Goal: Task Accomplishment & Management: Manage account settings

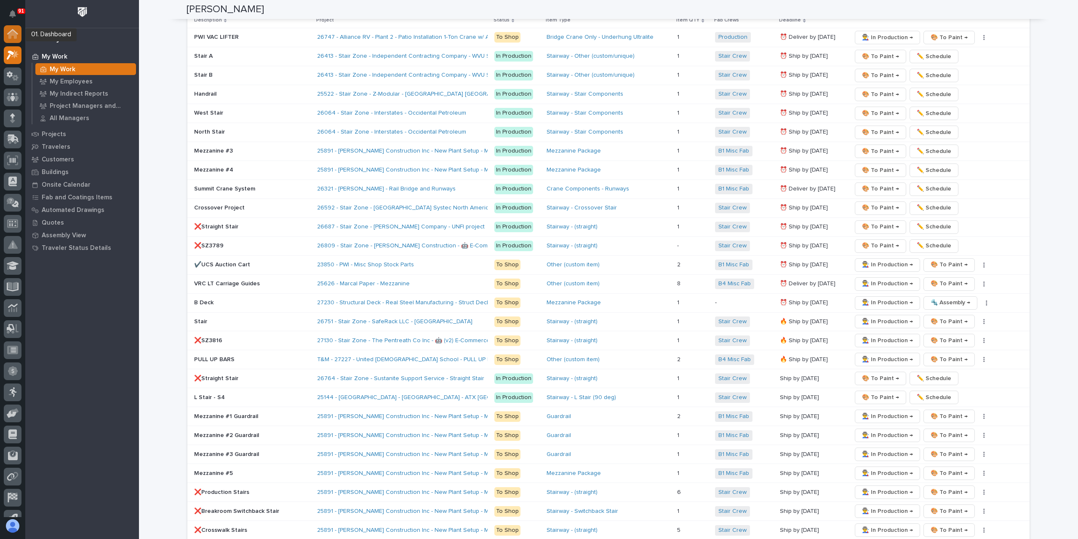
click at [8, 32] on icon at bounding box center [12, 34] width 11 height 10
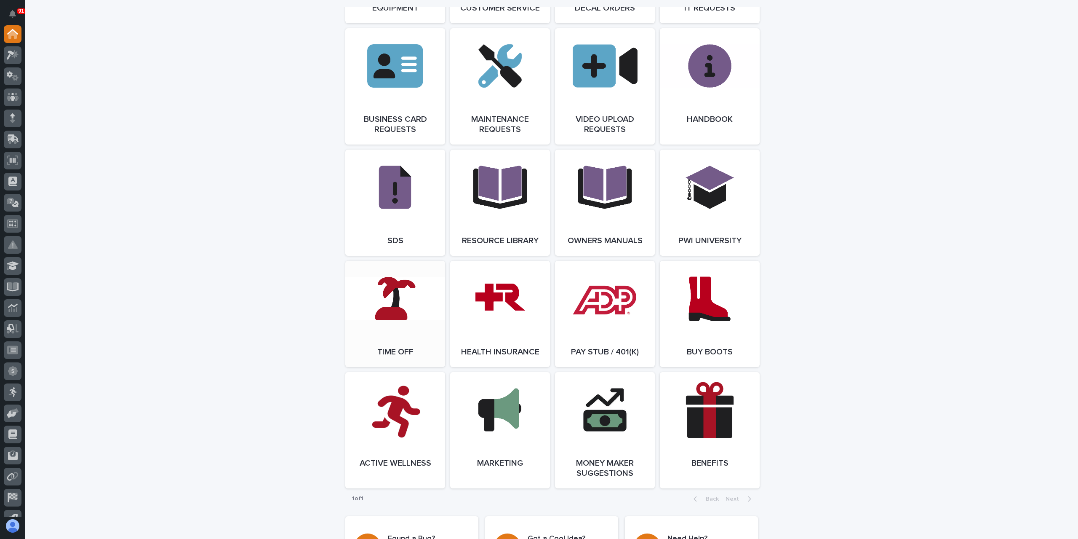
scroll to position [1306, 0]
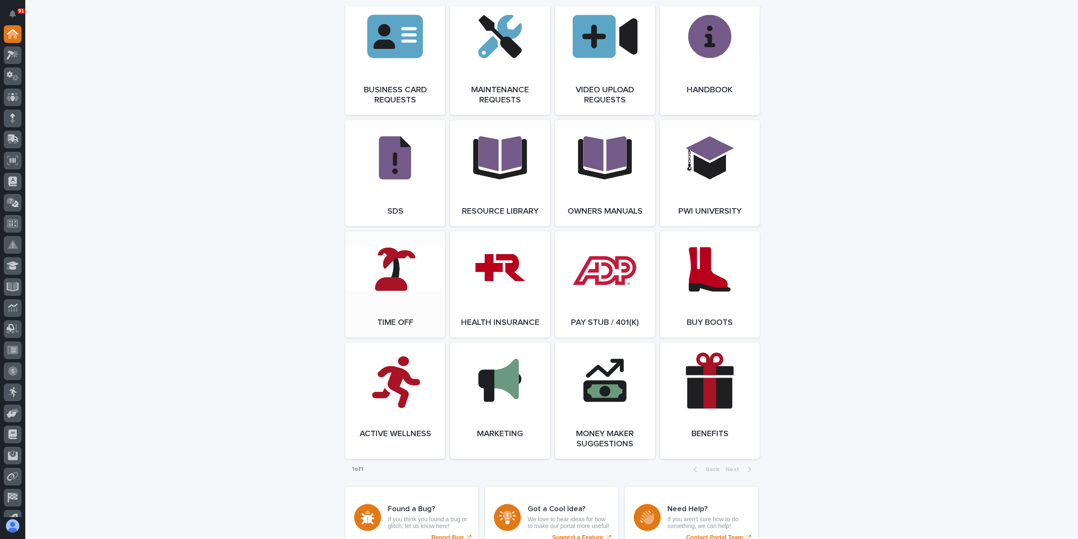
click at [395, 285] on link "Open Link" at bounding box center [395, 284] width 100 height 106
click at [17, 59] on icon at bounding box center [13, 55] width 12 height 10
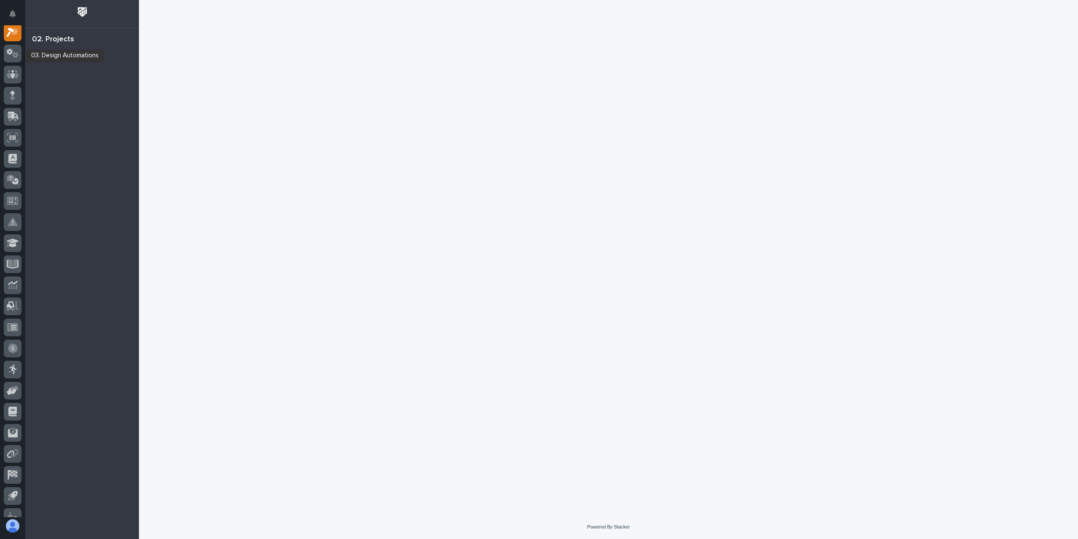
scroll to position [21, 0]
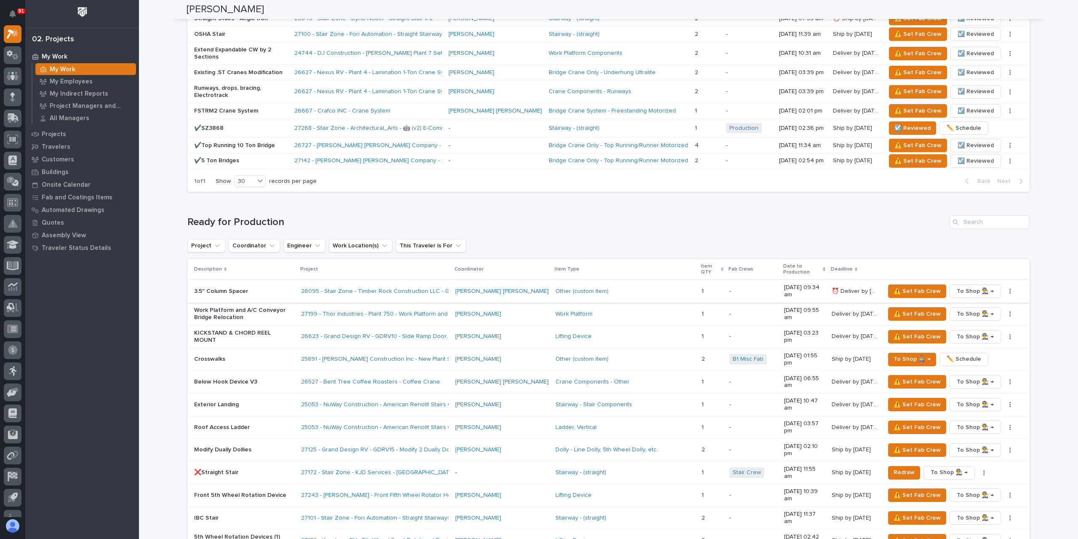
scroll to position [632, 0]
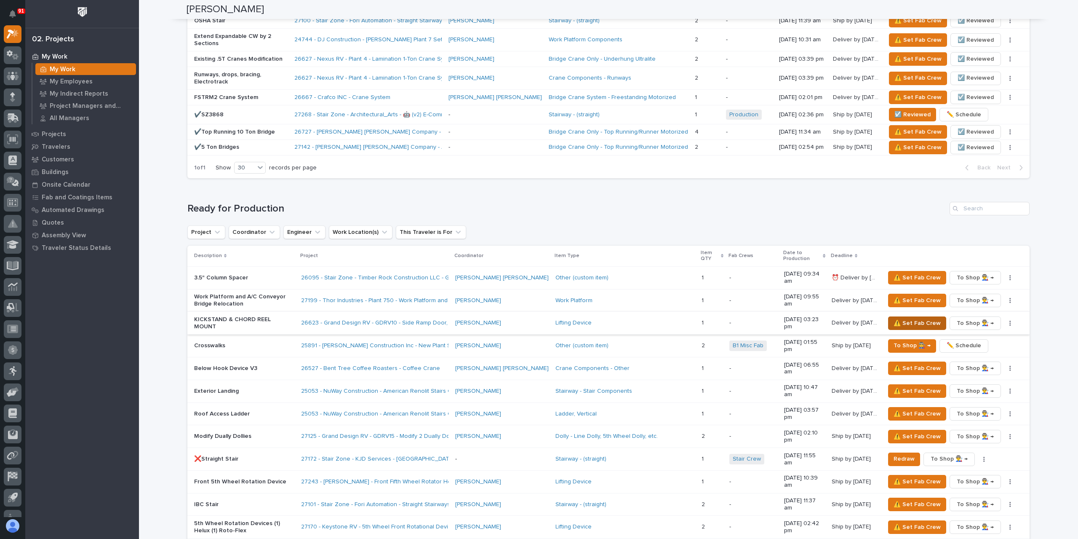
click at [910, 318] on span "⚠️ Set Fab Crew" at bounding box center [917, 323] width 47 height 10
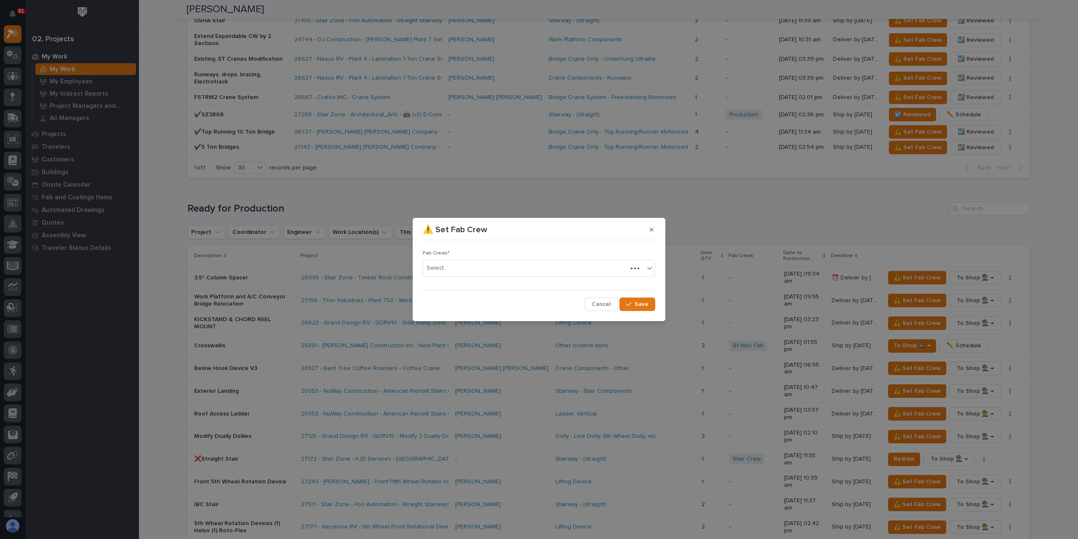
click at [462, 275] on div "Select..." at bounding box center [539, 268] width 233 height 17
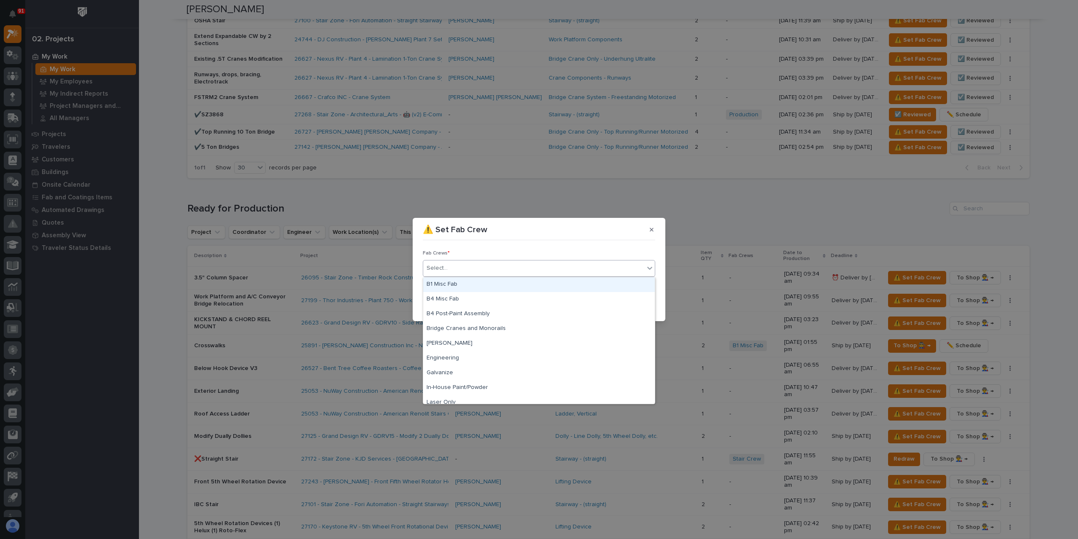
click at [467, 283] on div "B1 Misc Fab" at bounding box center [539, 284] width 232 height 15
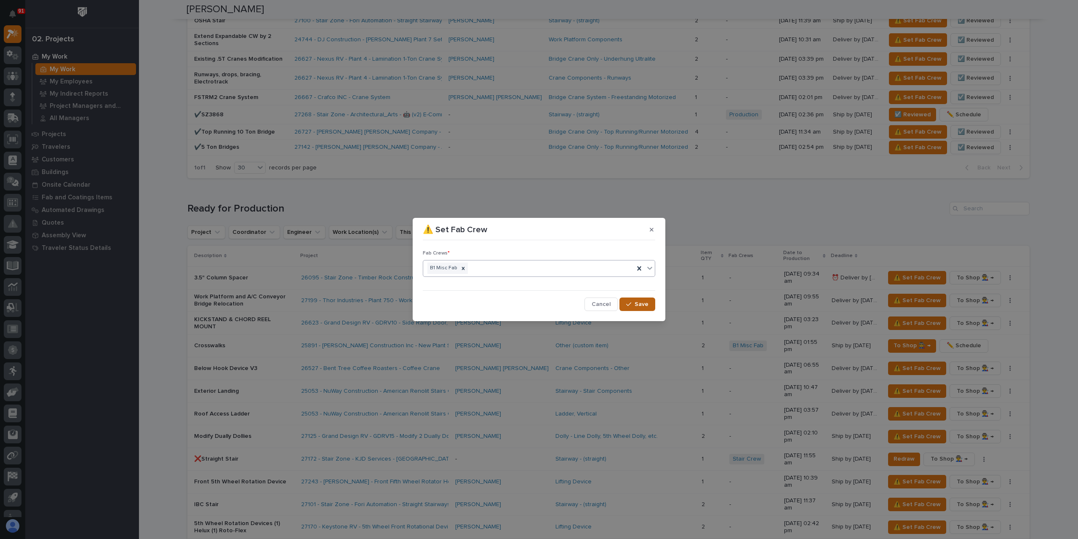
click at [644, 302] on span "Save" at bounding box center [642, 304] width 14 height 8
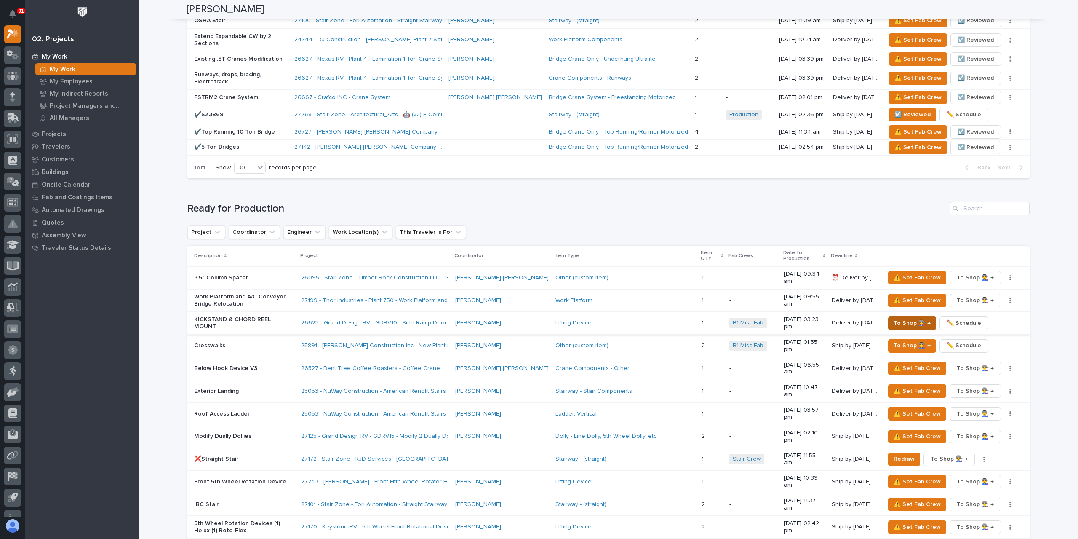
click at [903, 318] on span "To Shop 👨‍🏭 →" at bounding box center [912, 323] width 37 height 10
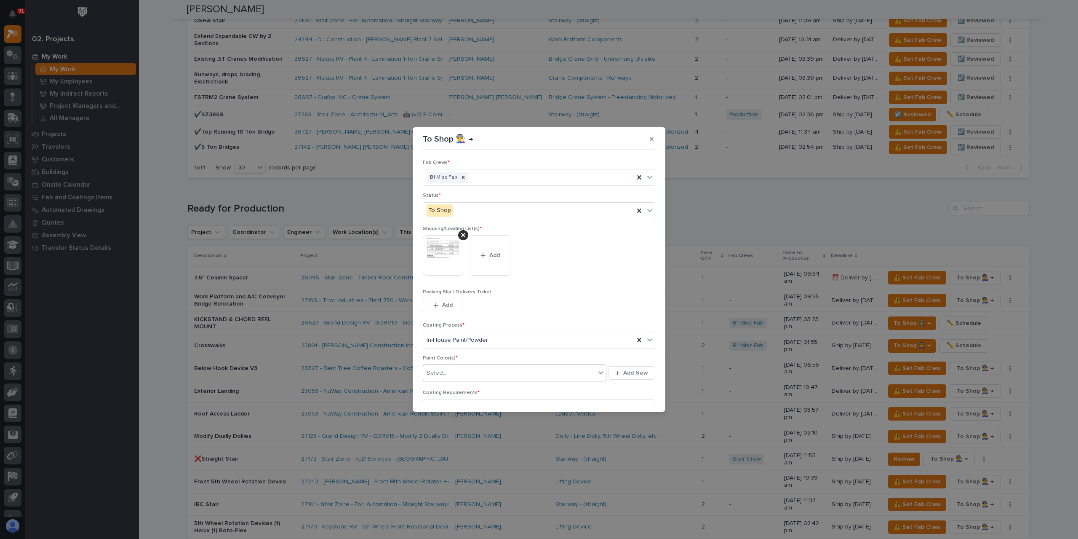
click at [456, 375] on div "Select..." at bounding box center [509, 373] width 172 height 14
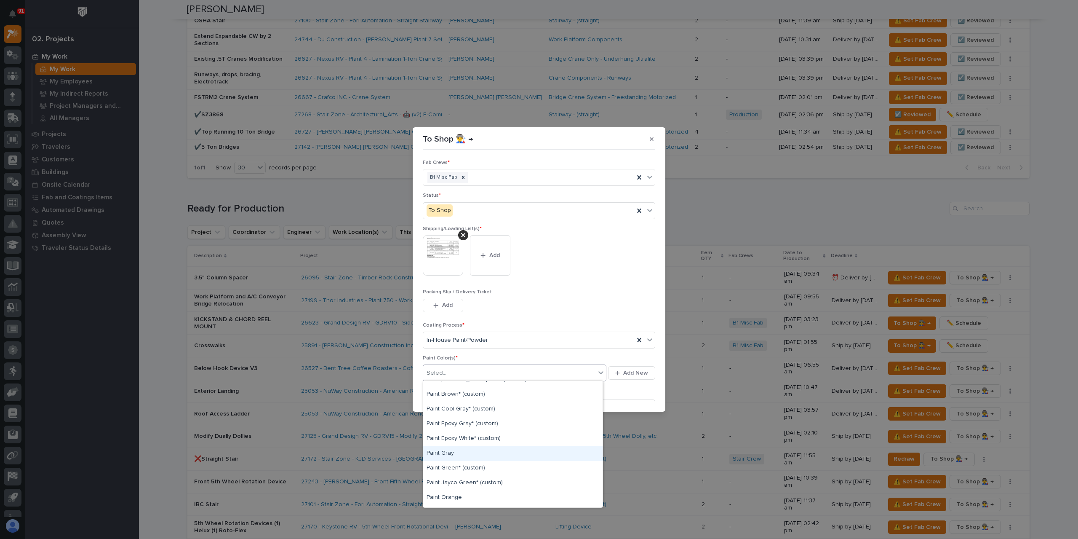
scroll to position [211, 0]
click at [447, 476] on div "Paint Yellow" at bounding box center [512, 472] width 179 height 15
click at [491, 371] on div "Paint Yellow" at bounding box center [504, 373] width 162 height 15
click at [442, 478] on div "Paint Black" at bounding box center [512, 476] width 179 height 15
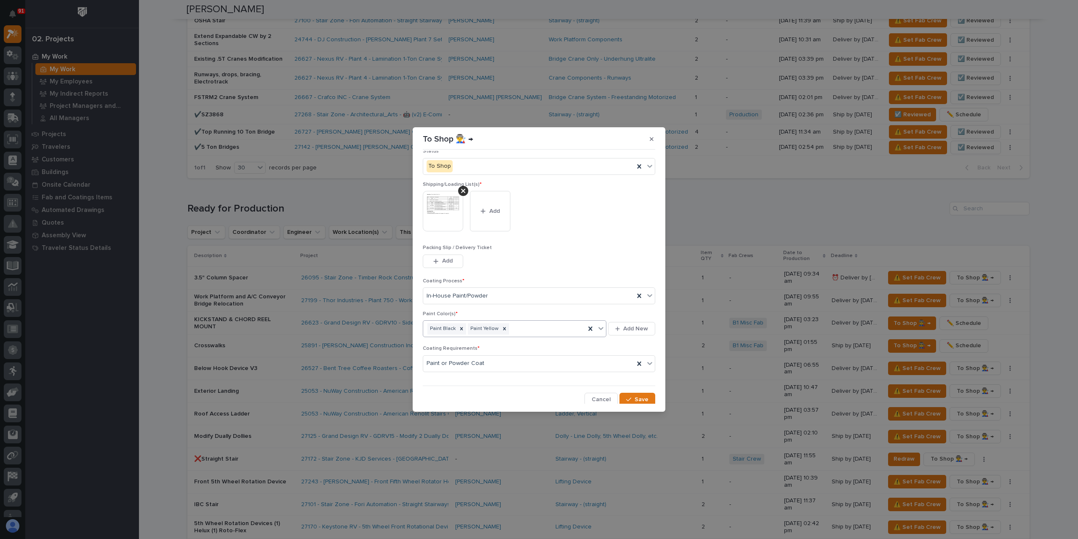
scroll to position [45, 0]
click at [626, 397] on icon "button" at bounding box center [628, 399] width 5 height 6
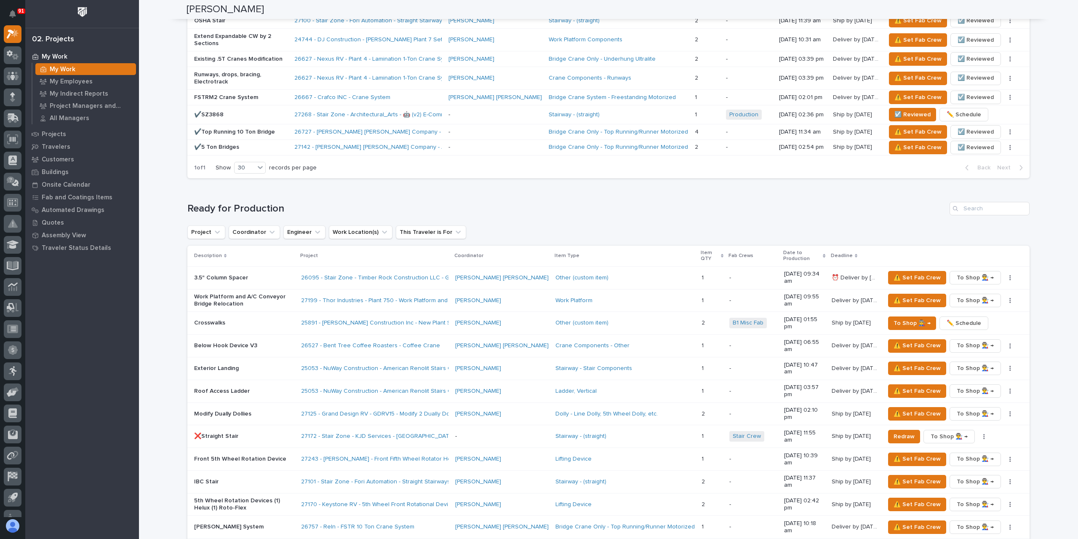
click at [205, 478] on p "IBC Stair" at bounding box center [244, 481] width 100 height 7
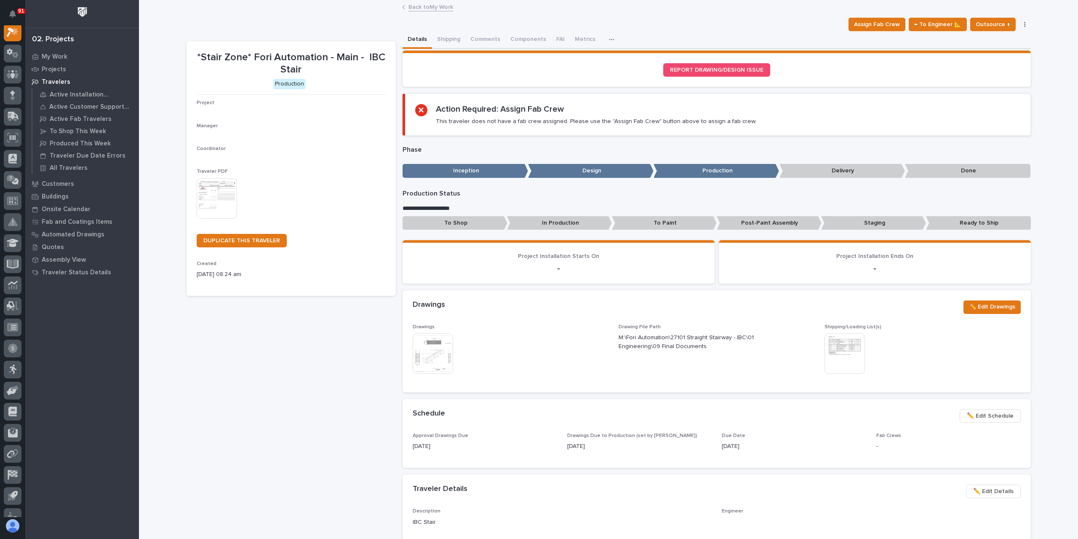
scroll to position [21, 0]
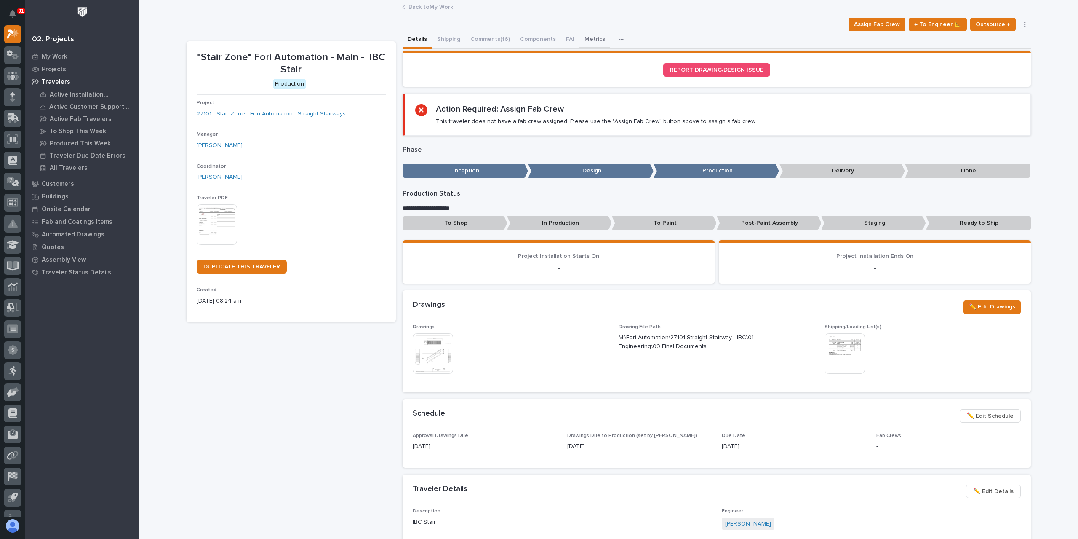
click at [592, 41] on button "Metrics" at bounding box center [595, 40] width 31 height 18
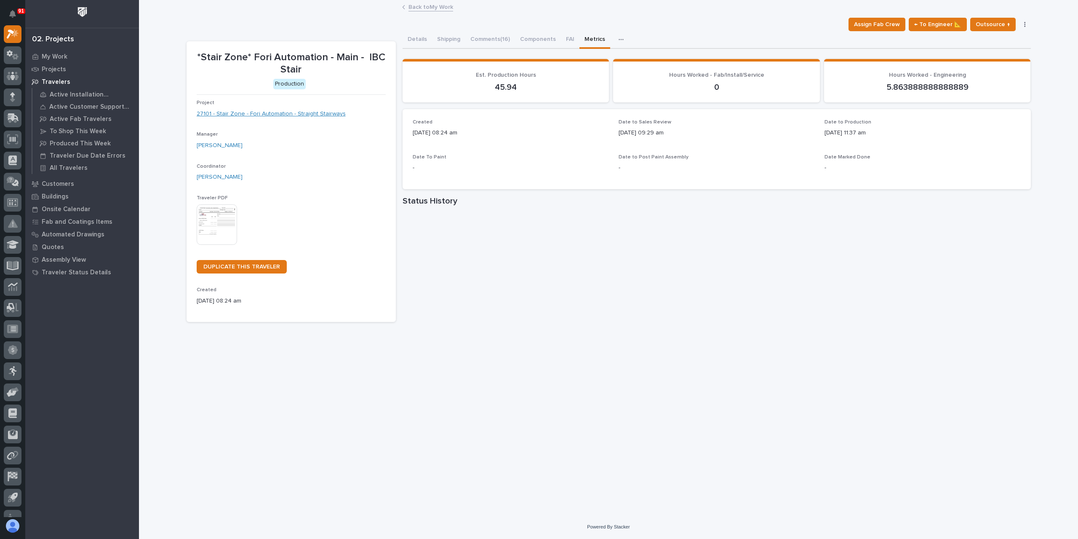
click at [250, 114] on link "27101 - Stair Zone - Fori Automation - Straight Stairways" at bounding box center [271, 114] width 149 height 9
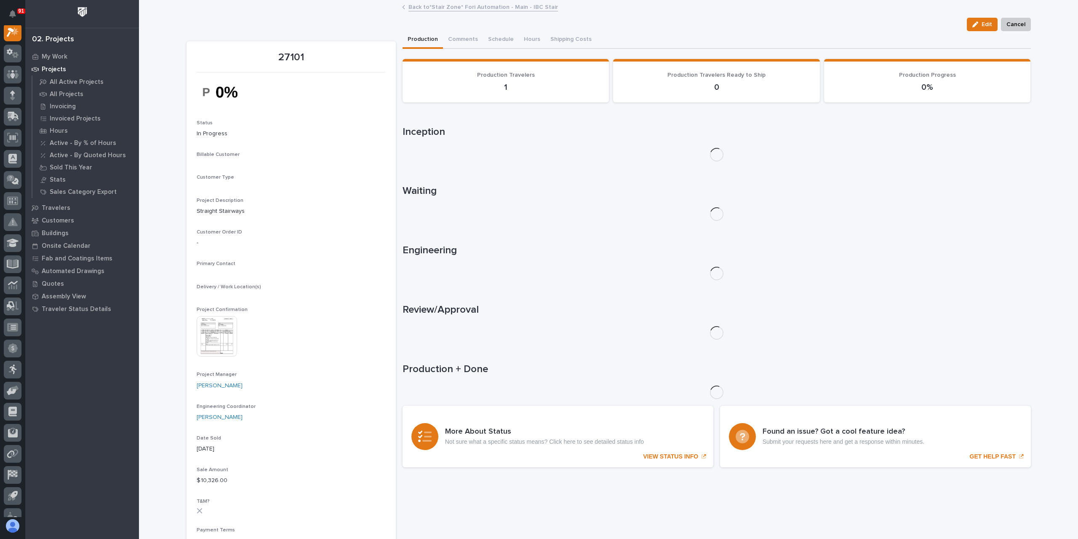
scroll to position [21, 0]
click at [222, 372] on img at bounding box center [217, 376] width 40 height 40
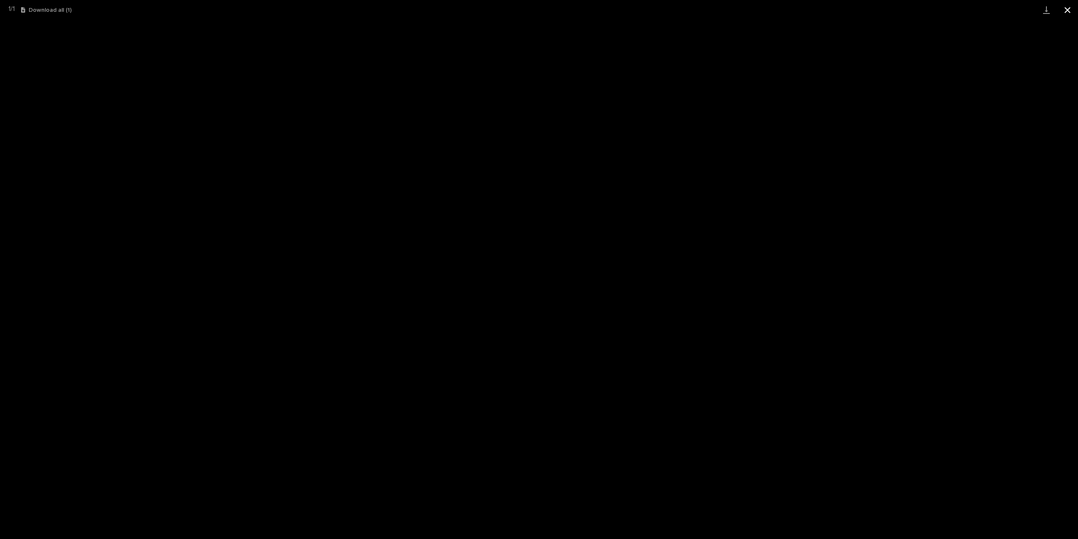
click at [1066, 7] on button "Close gallery" at bounding box center [1067, 10] width 21 height 20
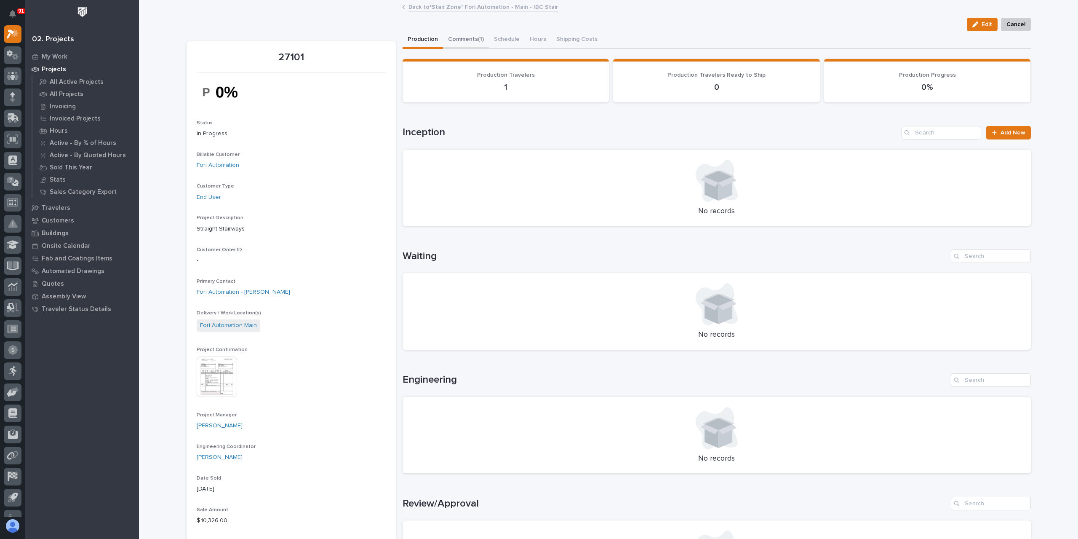
click at [464, 34] on button "Comments (1)" at bounding box center [466, 40] width 46 height 18
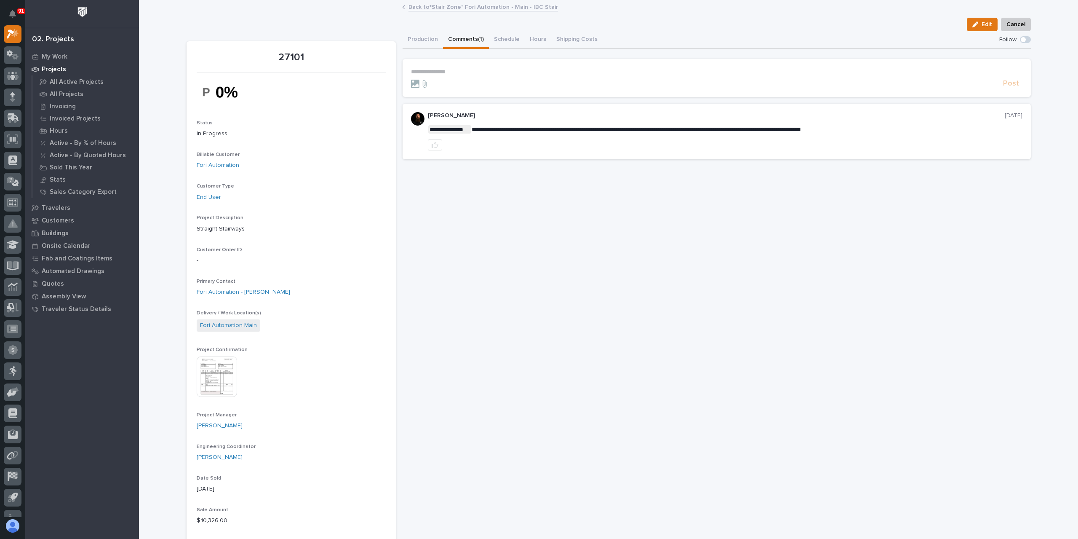
click at [442, 7] on link "Back to *Stair Zone* Fori Automation - Main - IBC Stair" at bounding box center [484, 7] width 150 height 10
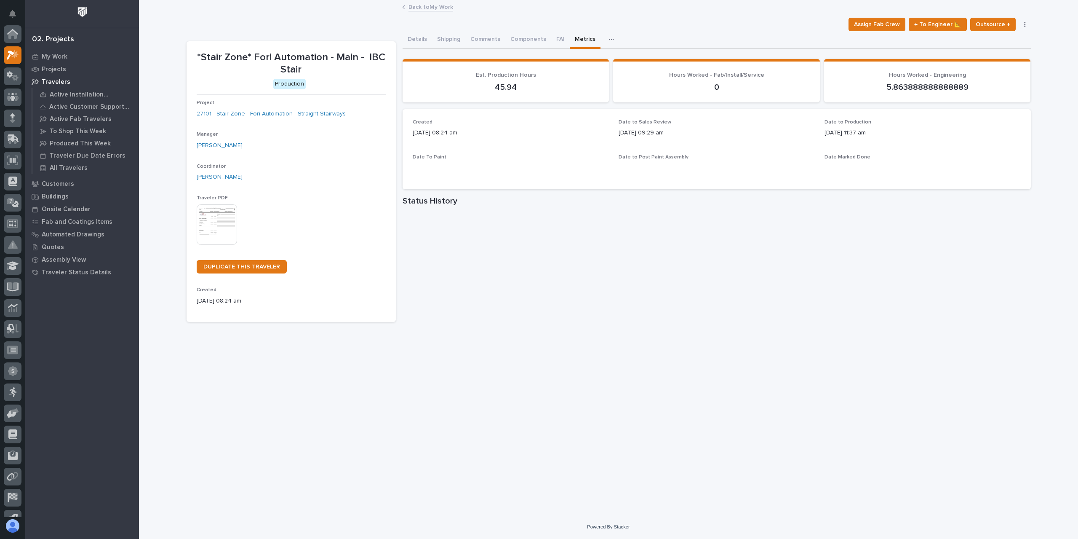
scroll to position [23, 0]
click at [484, 37] on button "Comments (16)" at bounding box center [490, 40] width 50 height 18
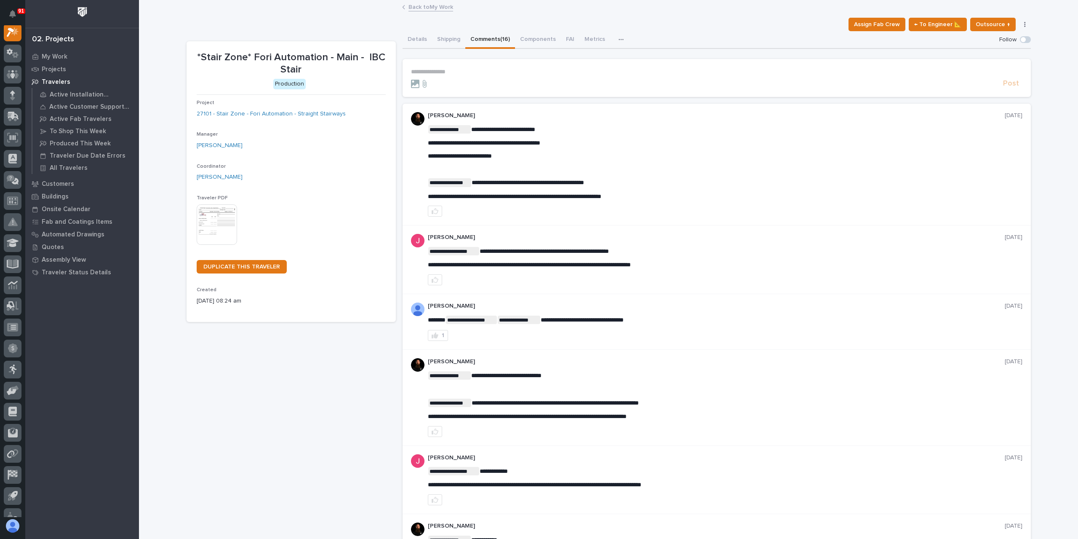
scroll to position [21, 0]
click at [429, 5] on link "Back to My Work" at bounding box center [431, 7] width 45 height 10
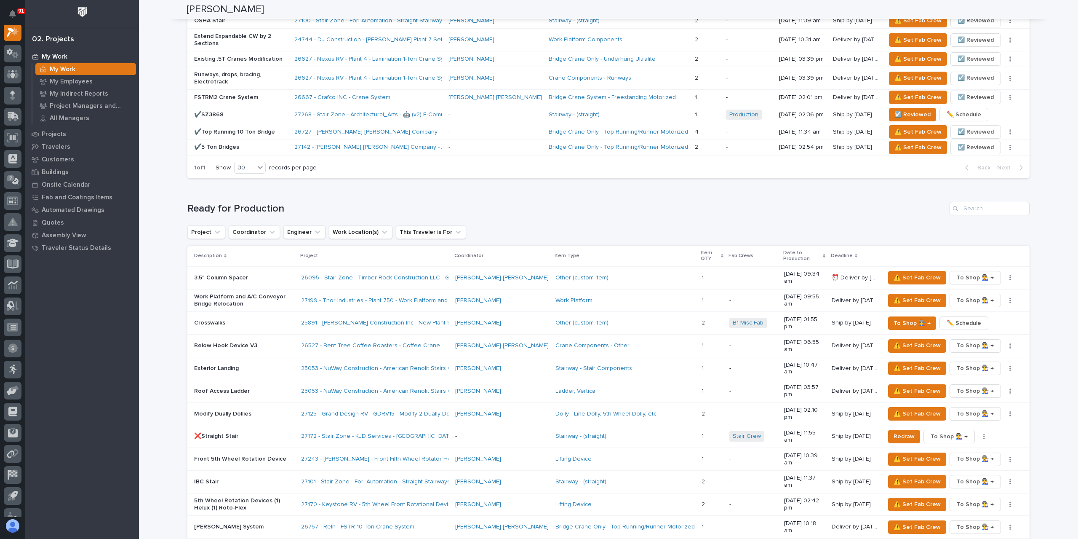
scroll to position [674, 0]
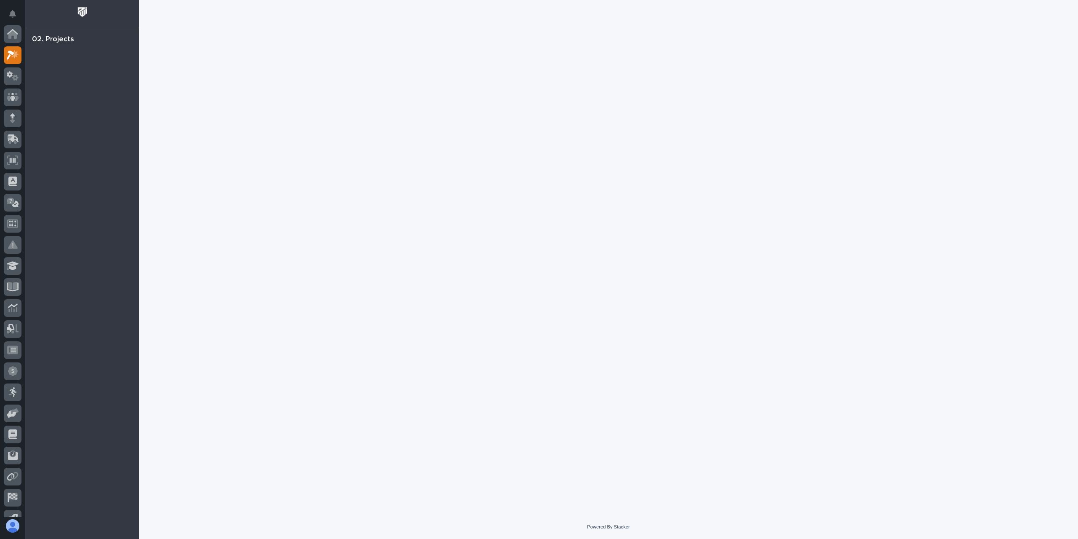
scroll to position [21, 0]
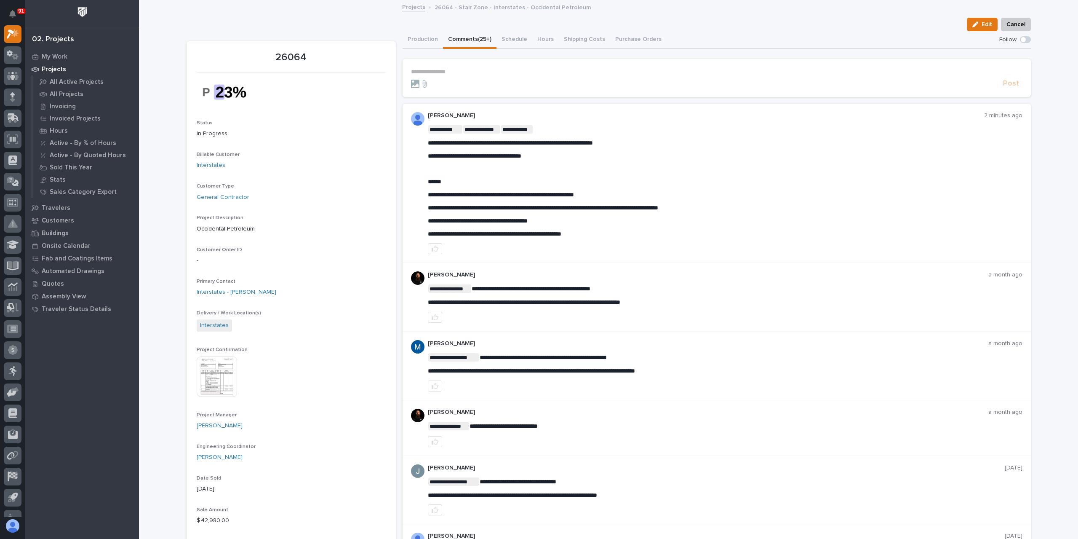
click at [419, 9] on link "Projects" at bounding box center [413, 7] width 23 height 10
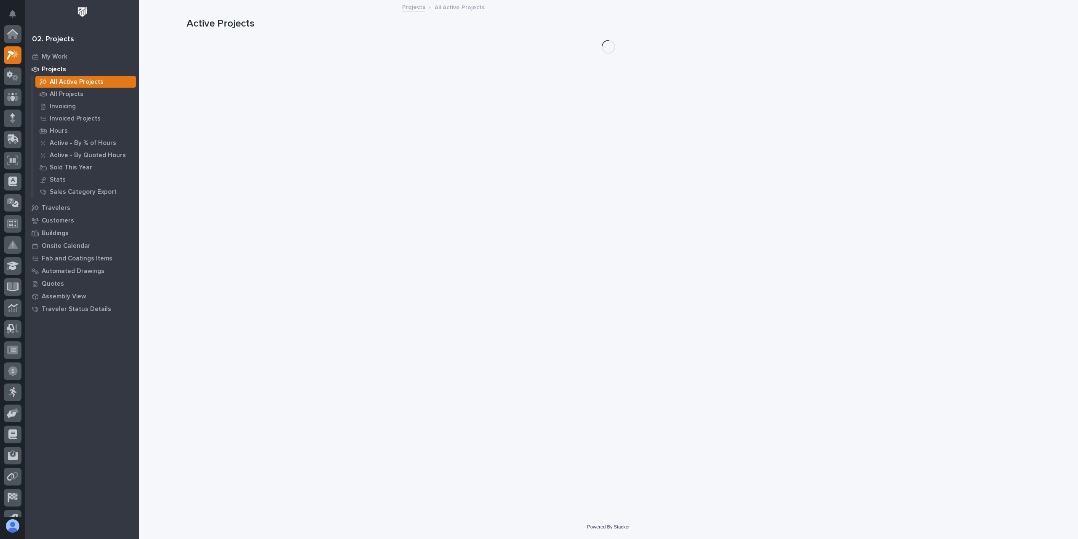
scroll to position [21, 0]
